Goal: Task Accomplishment & Management: Complete application form

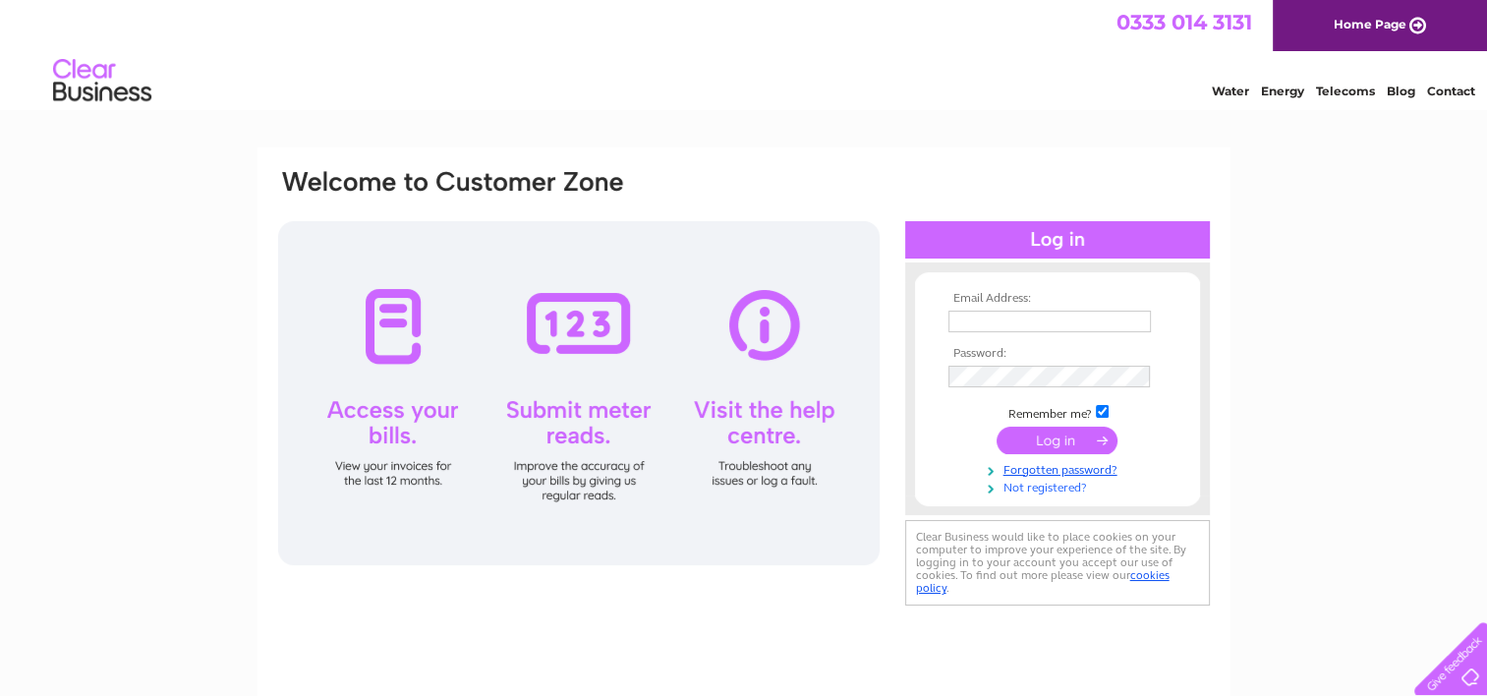
click at [1038, 493] on link "Not registered?" at bounding box center [1059, 486] width 223 height 19
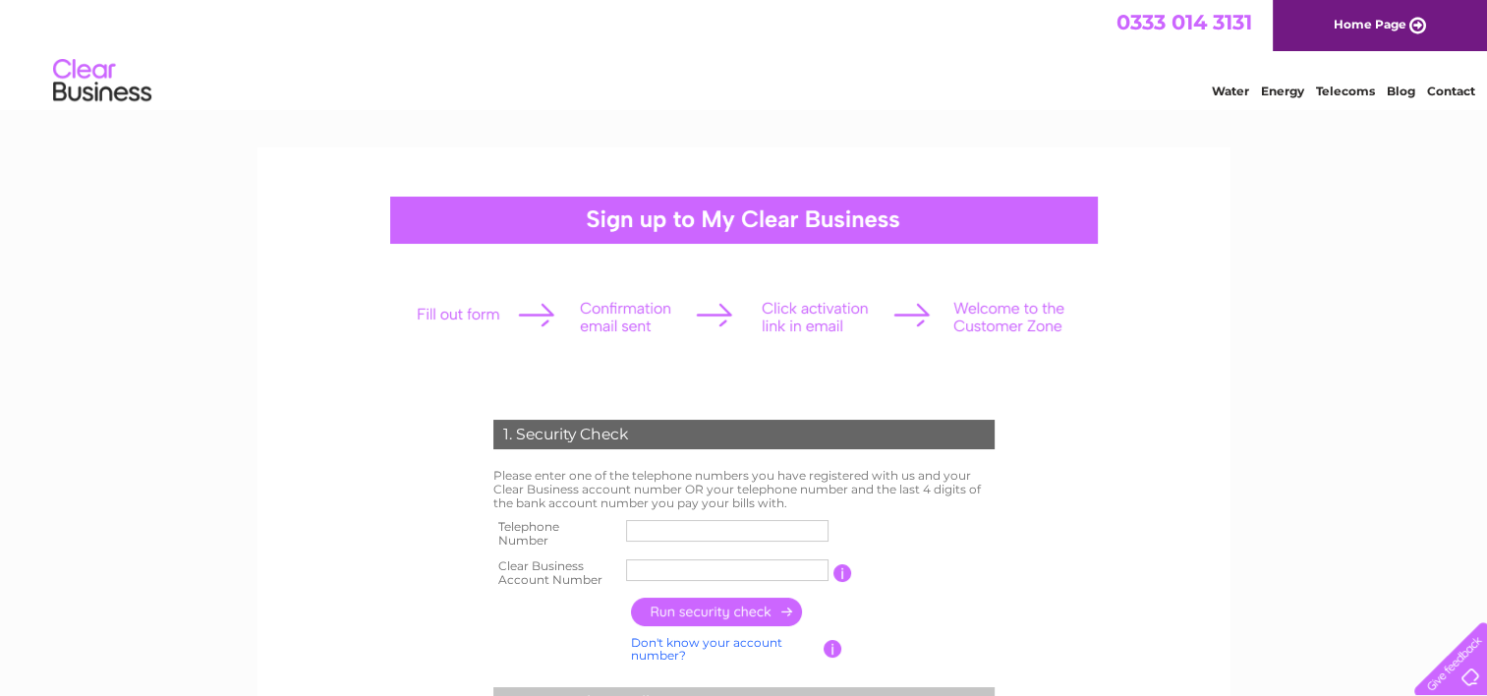
click at [706, 535] on input "text" at bounding box center [727, 531] width 202 height 22
type input "01698831011"
click at [652, 565] on input "text" at bounding box center [727, 570] width 202 height 22
type input "CB913127"
click at [840, 569] on input "button" at bounding box center [844, 573] width 19 height 18
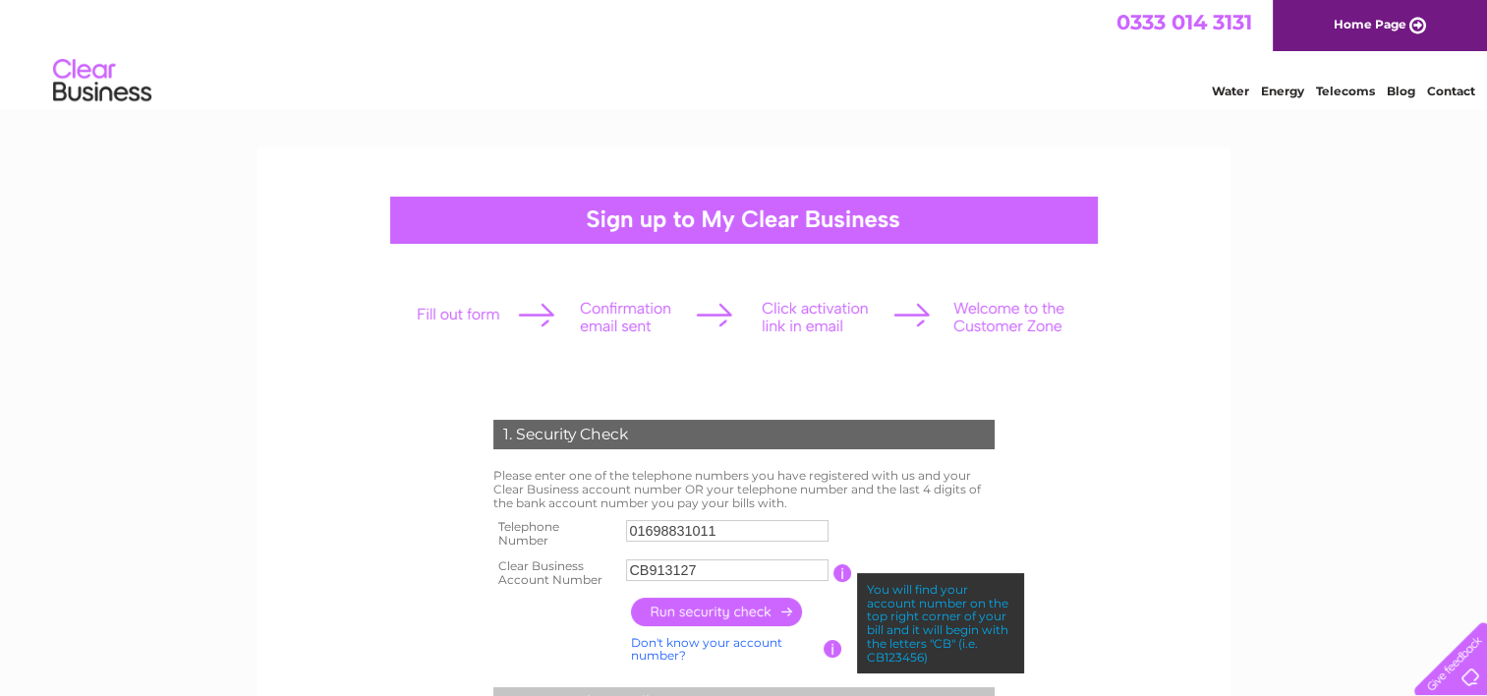
click at [747, 607] on input "button" at bounding box center [717, 611] width 173 height 28
